Goal: Check status: Check status

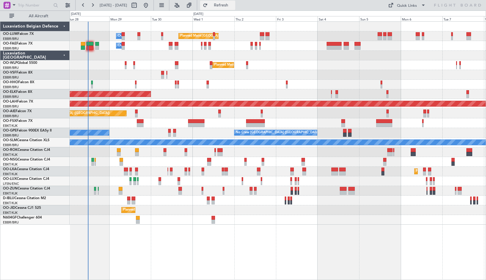
click at [234, 4] on span "Refresh" at bounding box center [221, 5] width 25 height 4
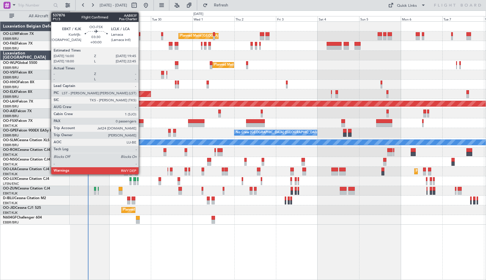
click at [141, 124] on div at bounding box center [140, 125] width 7 height 4
click at [140, 124] on div at bounding box center [140, 125] width 7 height 4
click at [142, 123] on div at bounding box center [140, 125] width 7 height 4
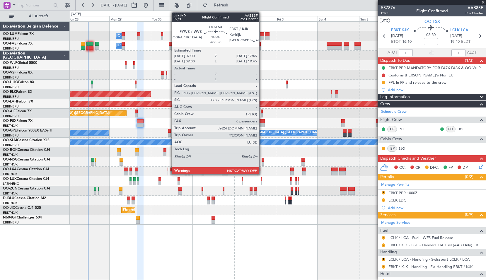
click at [262, 126] on div at bounding box center [255, 125] width 19 height 4
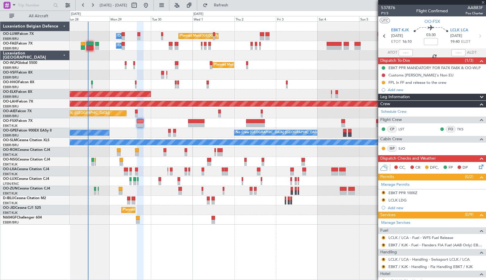
click at [281, 125] on div "Planned Maint Kortrijk-[GEOGRAPHIC_DATA]" at bounding box center [278, 123] width 416 height 10
type input "+00:50"
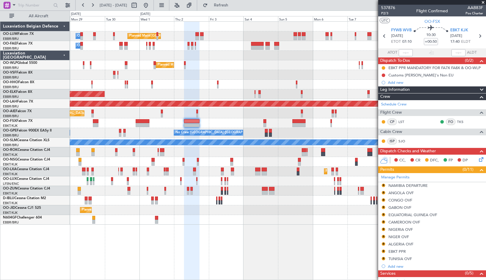
click at [244, 193] on div "Planned Maint [GEOGRAPHIC_DATA] ([GEOGRAPHIC_DATA] National) Owner [GEOGRAPHIC_…" at bounding box center [278, 123] width 416 height 203
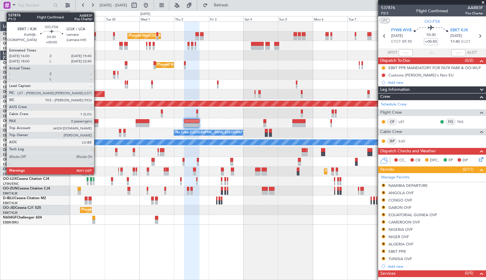
click at [97, 121] on div at bounding box center [96, 121] width 6 height 4
